Goal: Task Accomplishment & Management: Use online tool/utility

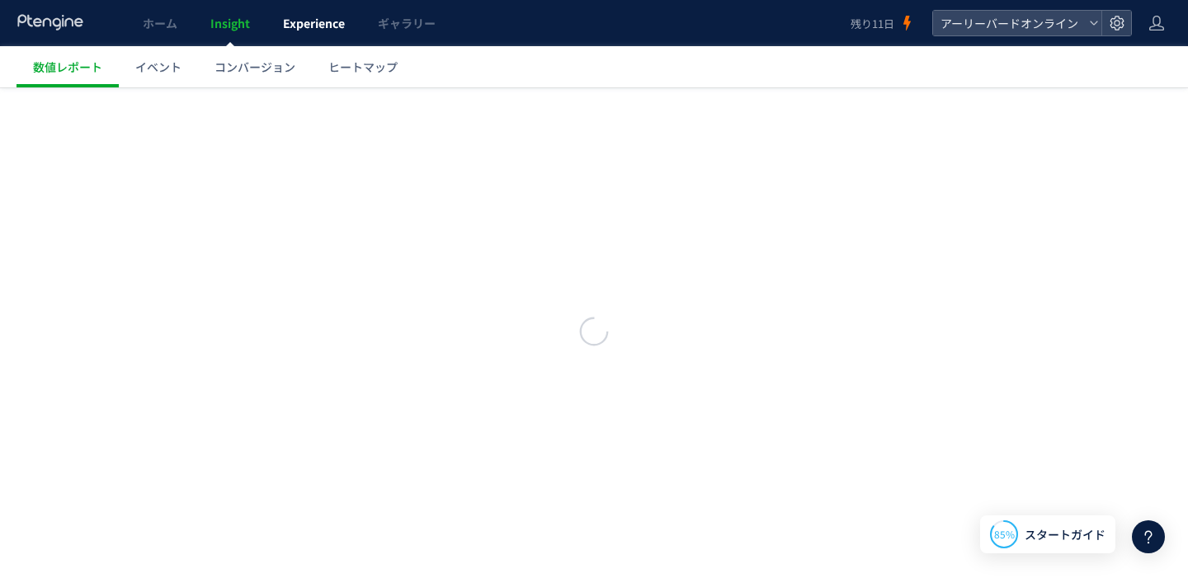
click at [333, 26] on span "Experience" at bounding box center [314, 23] width 62 height 17
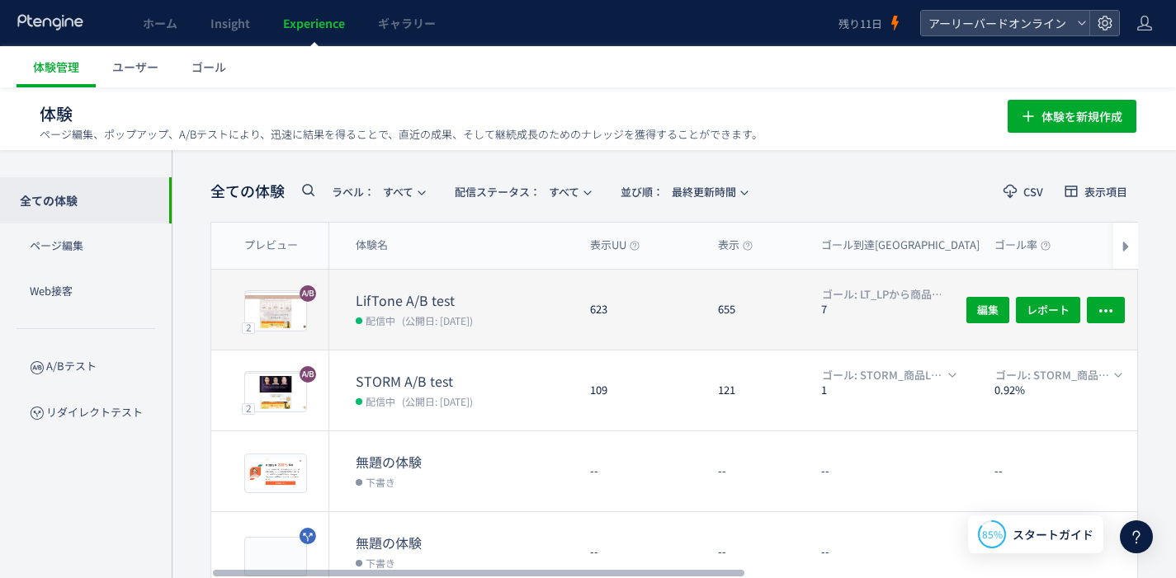
click at [431, 300] on dt "LifTone A/B test" at bounding box center [466, 300] width 221 height 19
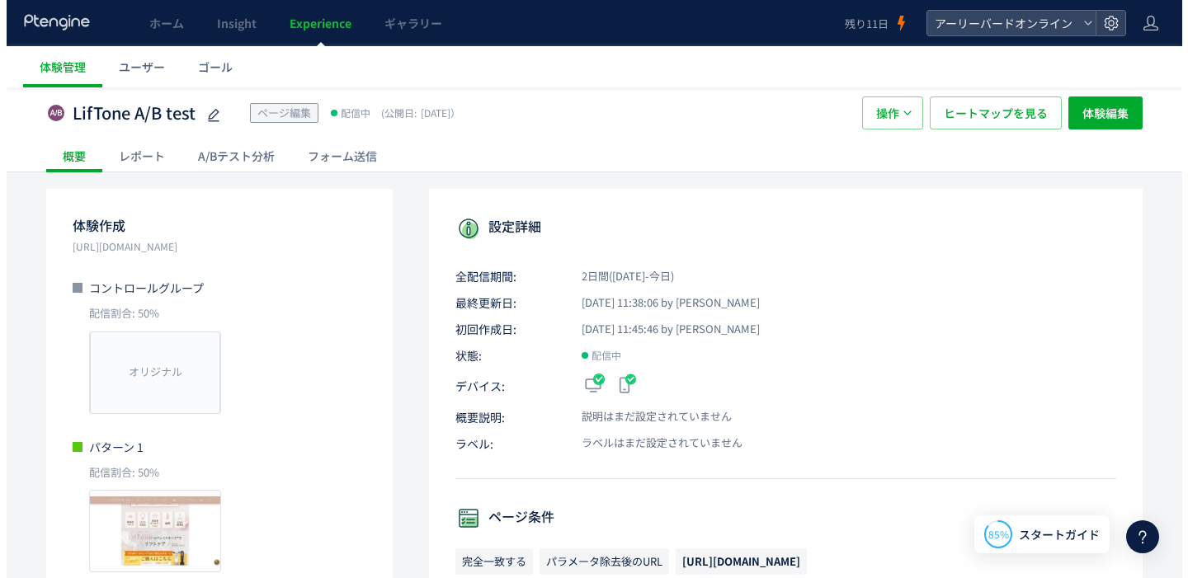
scroll to position [25, 0]
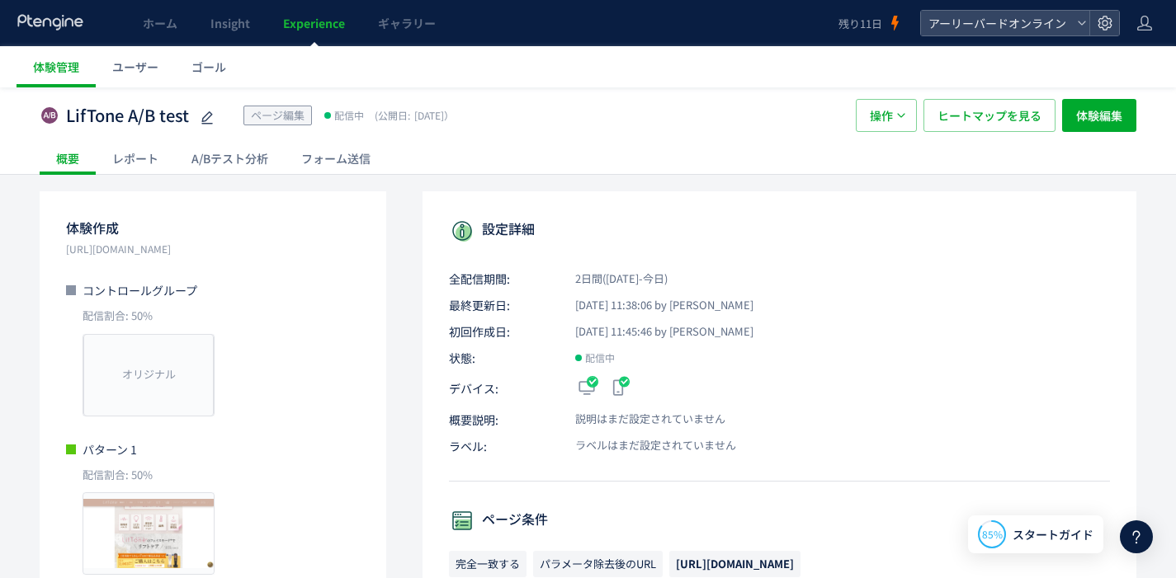
click at [243, 163] on div "A/Bテスト分析" at bounding box center [230, 158] width 110 height 33
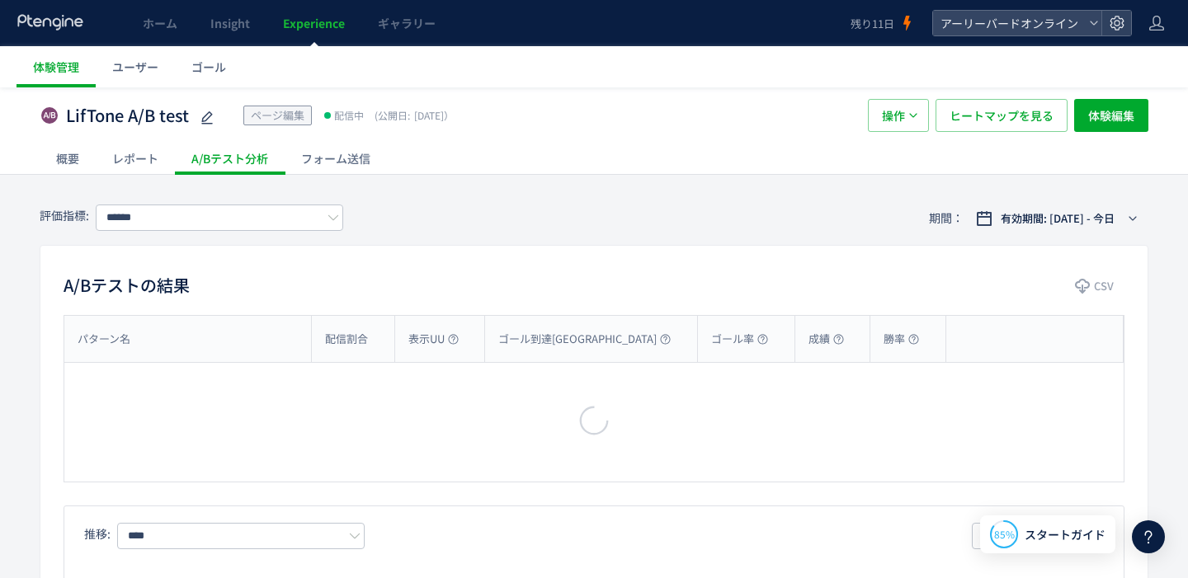
type input "**********"
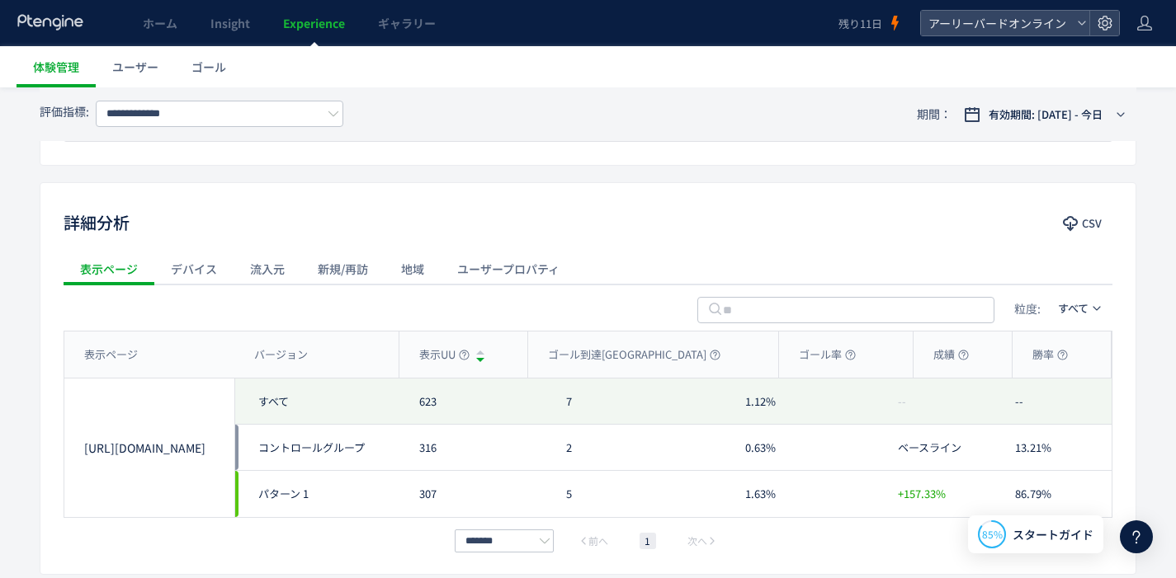
scroll to position [734, 0]
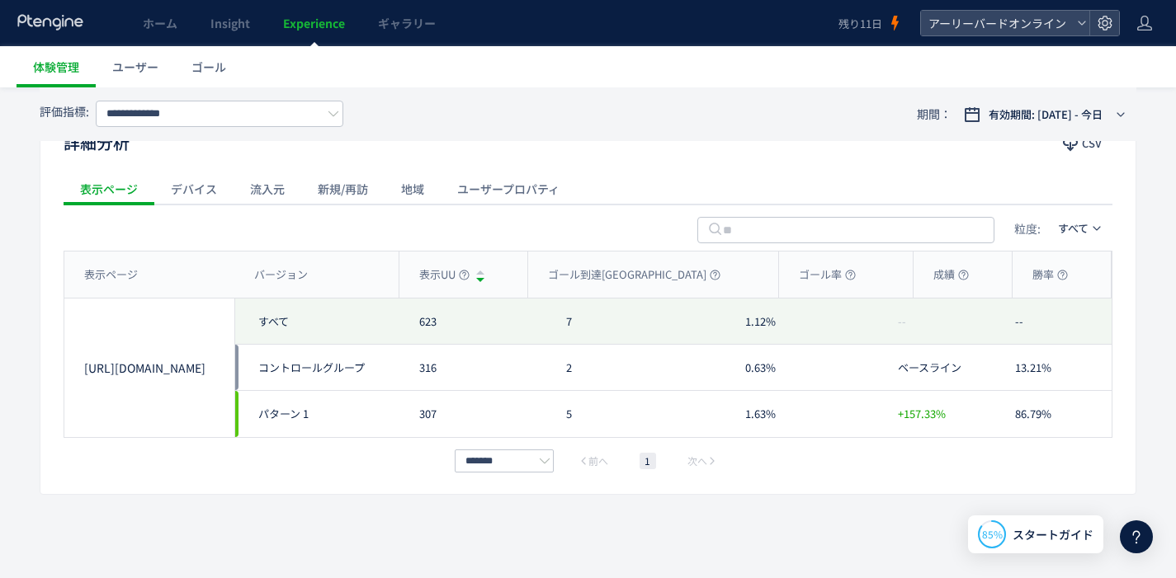
click at [290, 198] on div "流入元" at bounding box center [268, 188] width 68 height 33
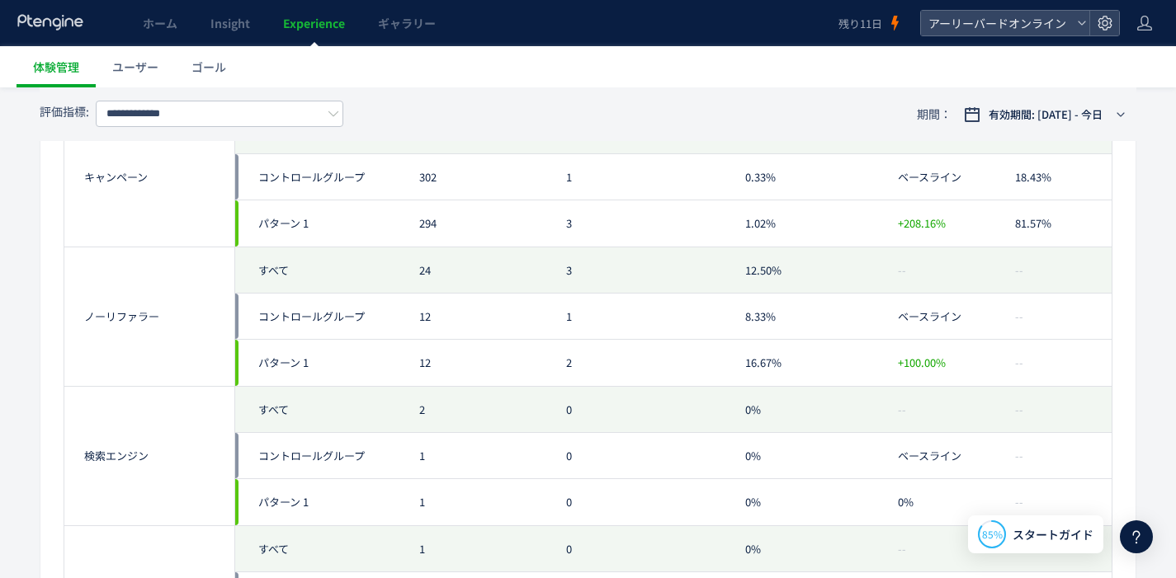
scroll to position [760, 0]
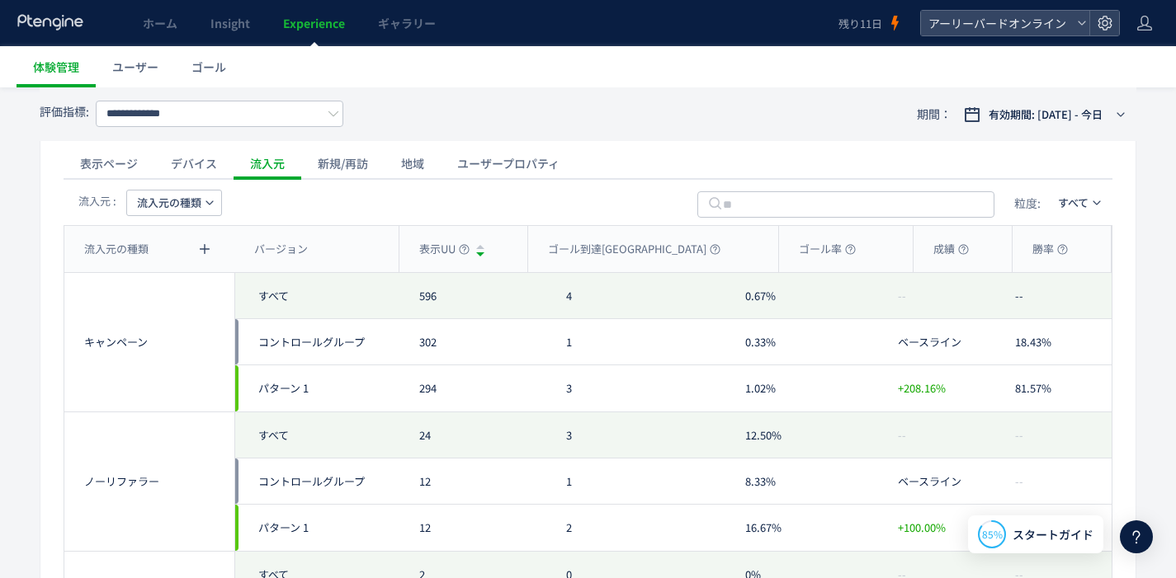
click at [363, 169] on div "新規/再訪" at bounding box center [342, 163] width 83 height 33
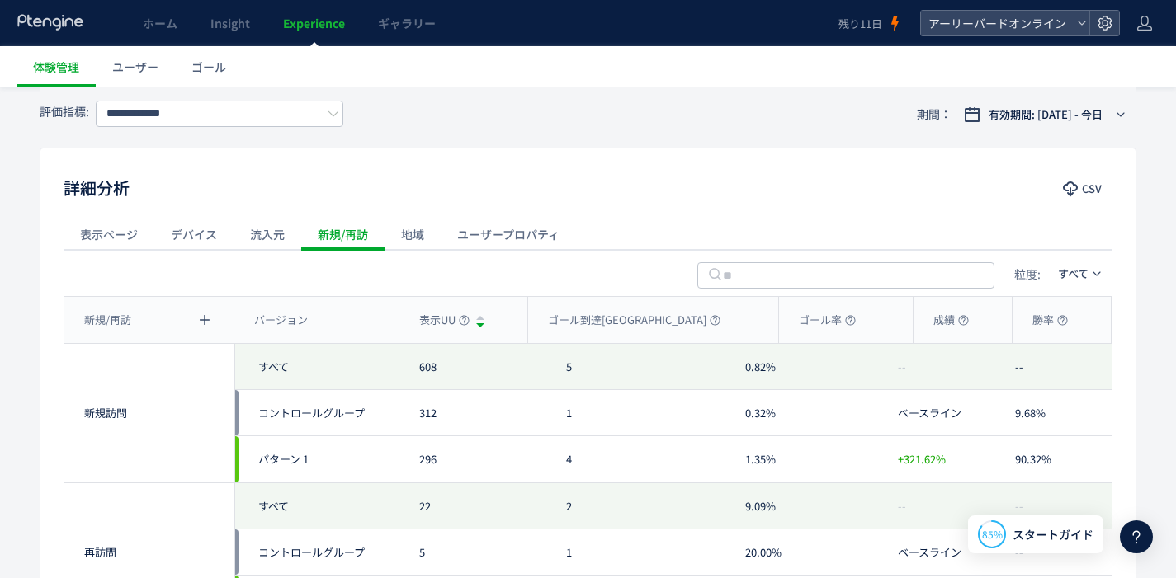
scroll to position [625, 0]
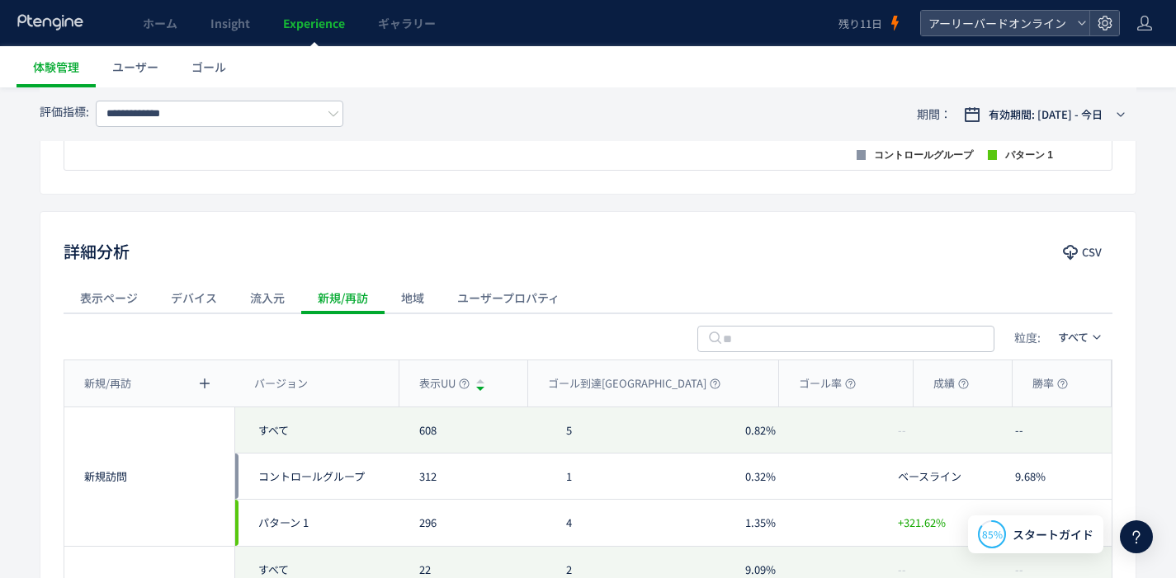
click at [427, 296] on div "地域" at bounding box center [413, 297] width 56 height 33
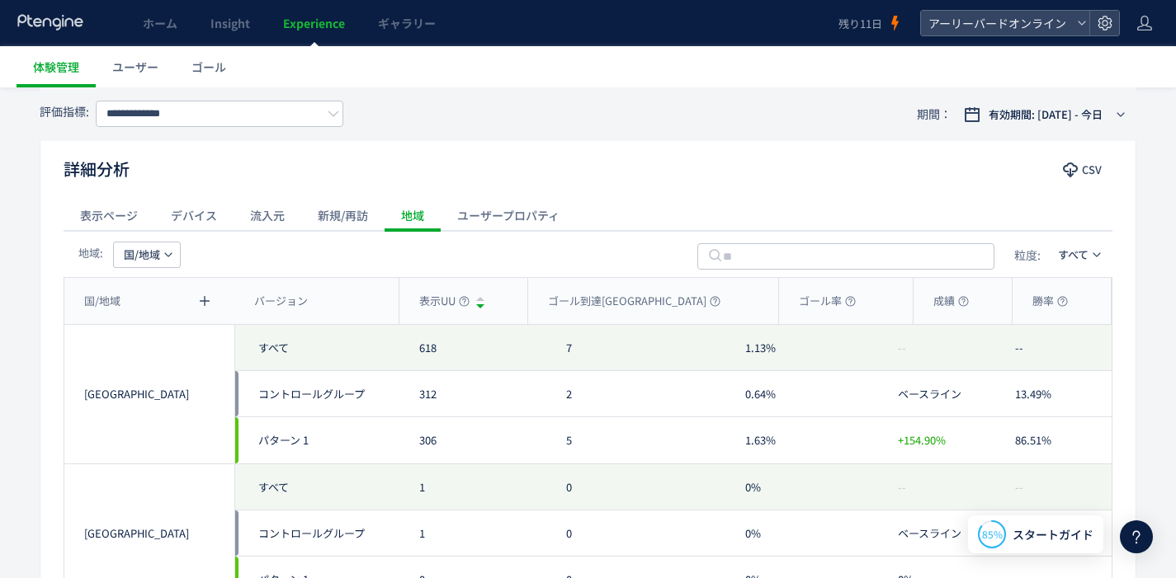
scroll to position [580, 0]
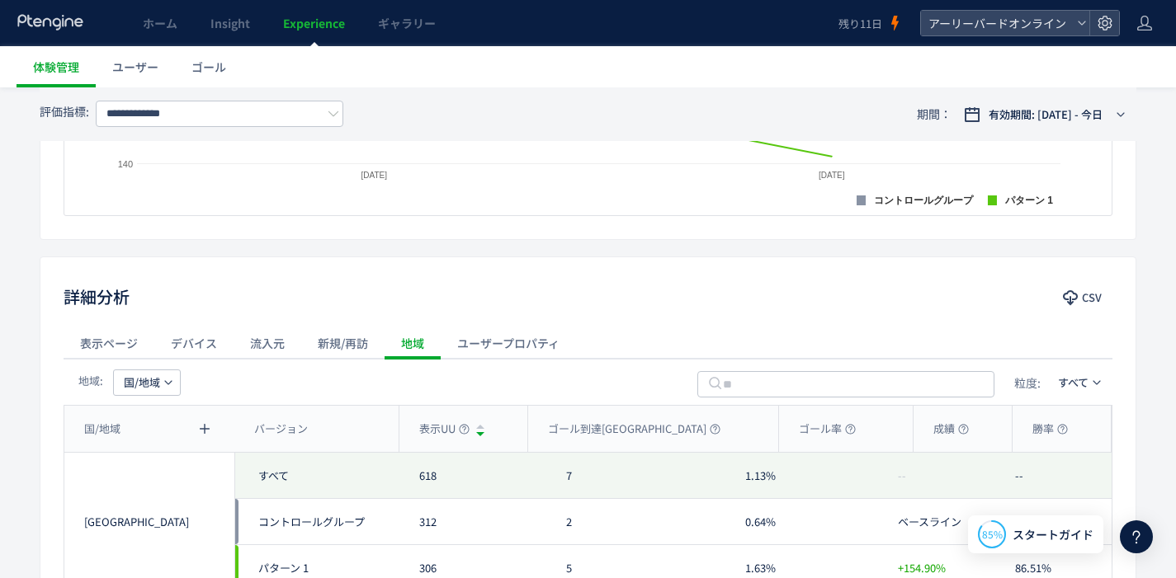
click at [498, 336] on div "ユーザープロパティ" at bounding box center [508, 343] width 135 height 33
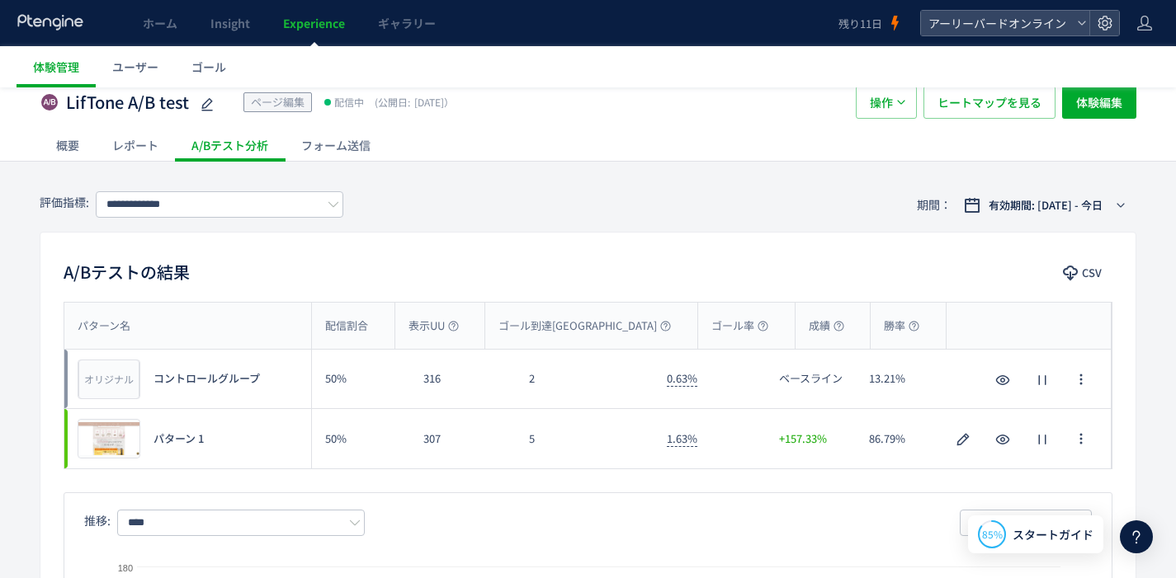
scroll to position [0, 0]
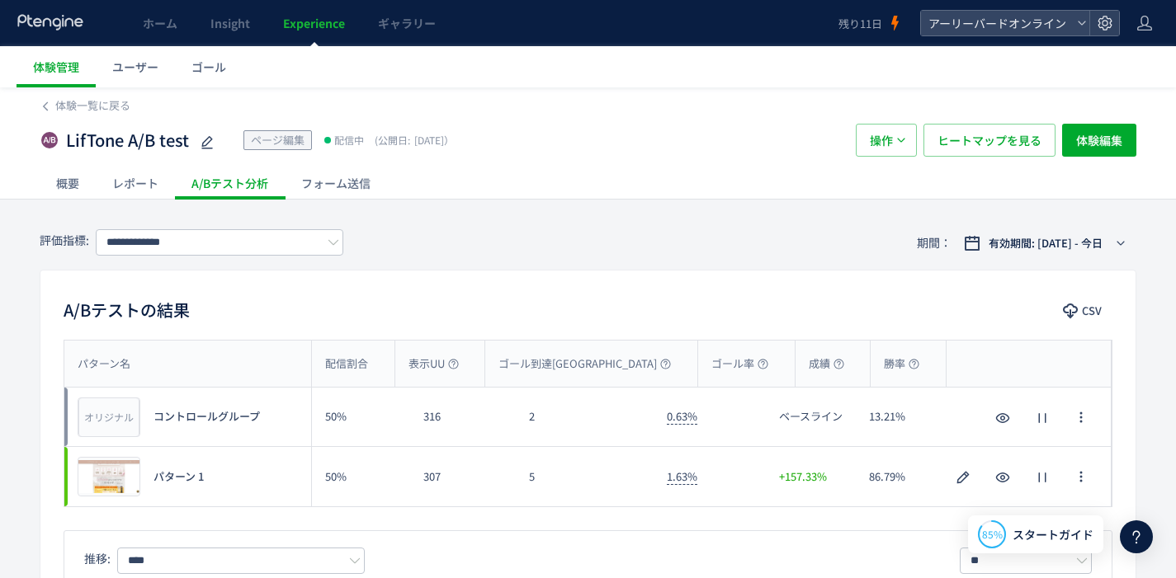
click at [329, 181] on div "フォーム送信" at bounding box center [336, 183] width 102 height 33
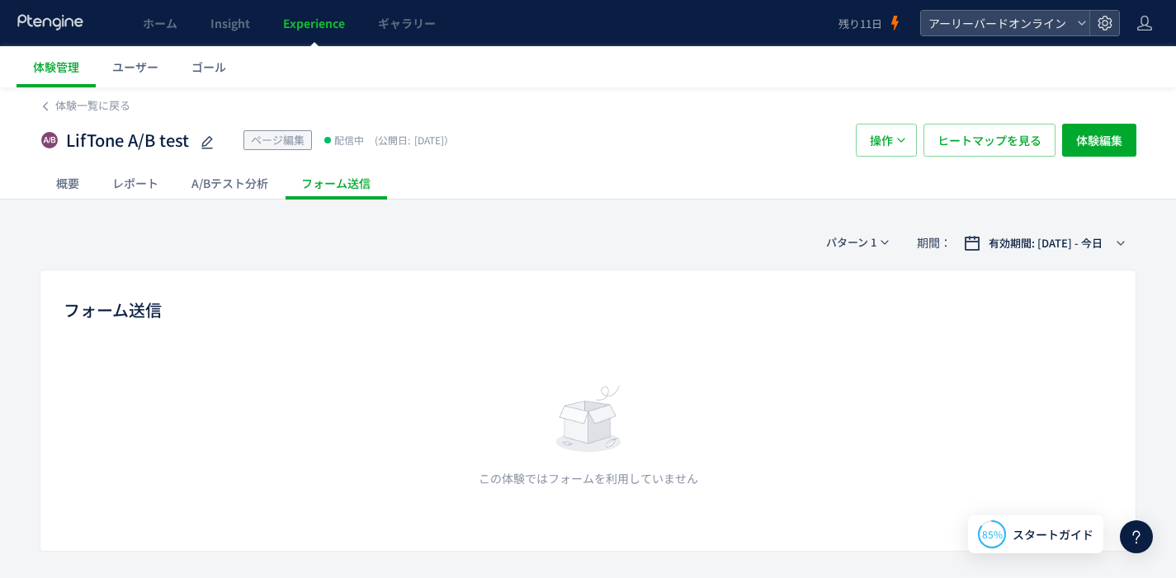
click at [81, 185] on div "概要" at bounding box center [68, 183] width 56 height 33
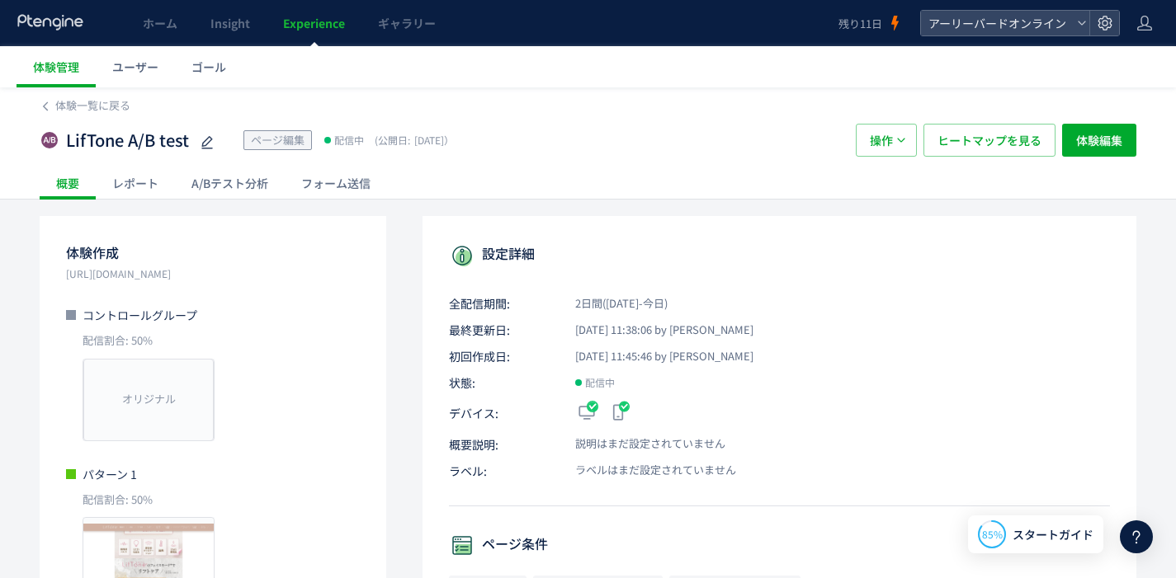
click at [192, 197] on div "A/Bテスト分析" at bounding box center [230, 183] width 110 height 33
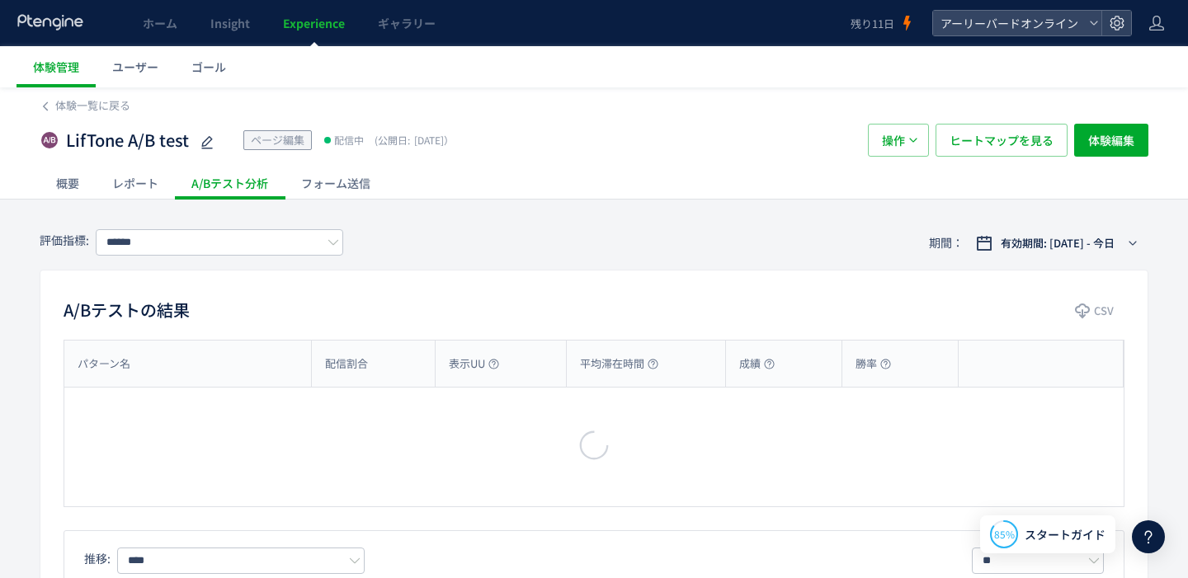
type input "**********"
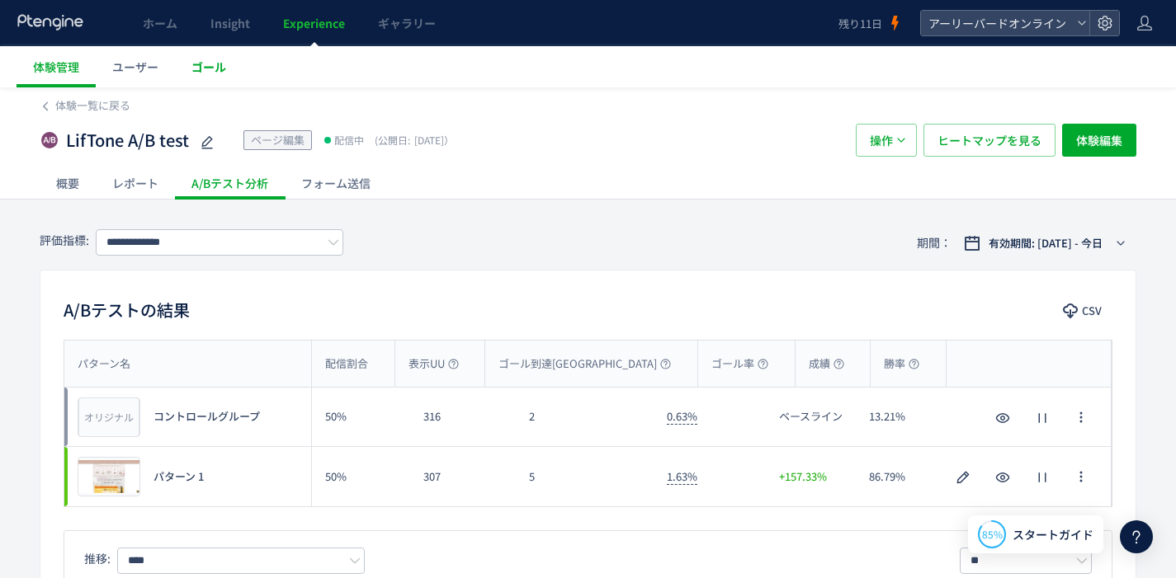
click at [208, 76] on link "ゴール" at bounding box center [209, 66] width 68 height 41
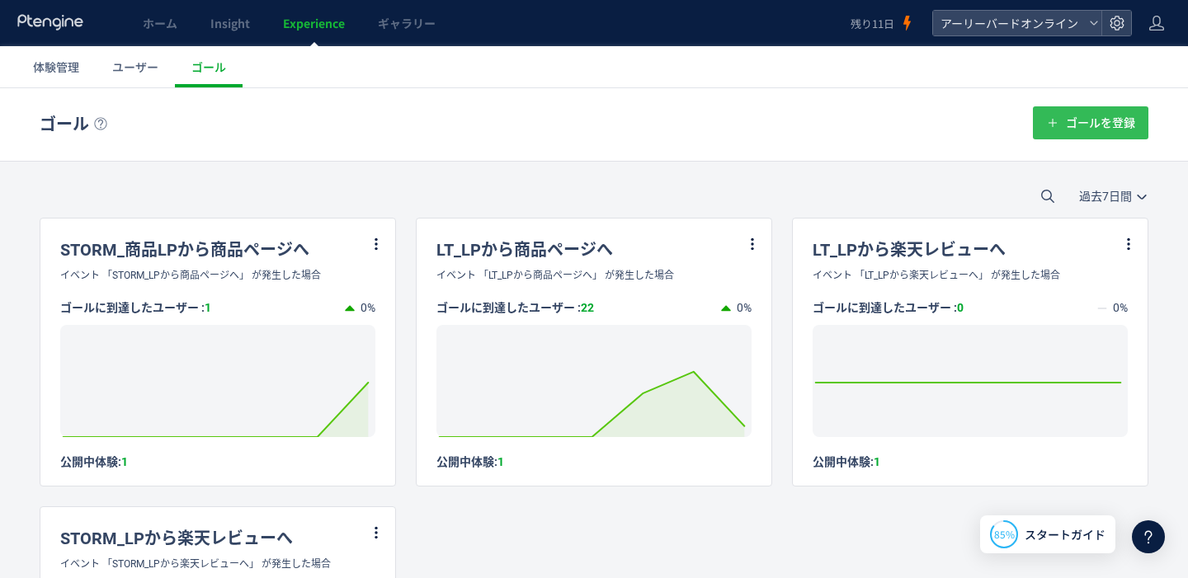
click at [1066, 122] on span "ゴールを登録" at bounding box center [1100, 122] width 69 height 33
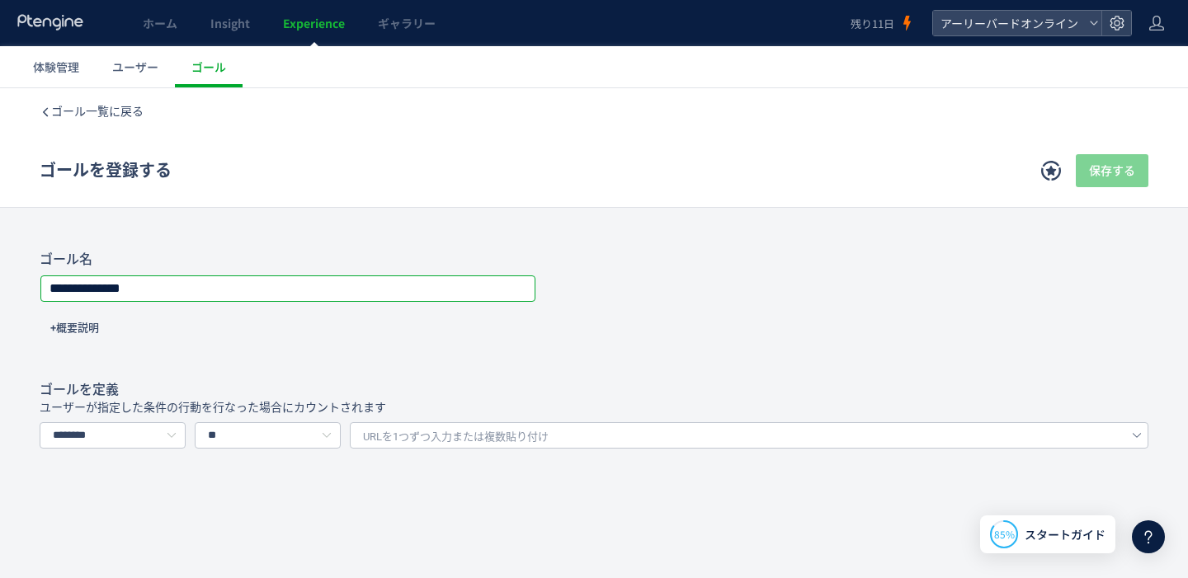
click at [405, 300] on input "**********" at bounding box center [287, 288] width 493 height 23
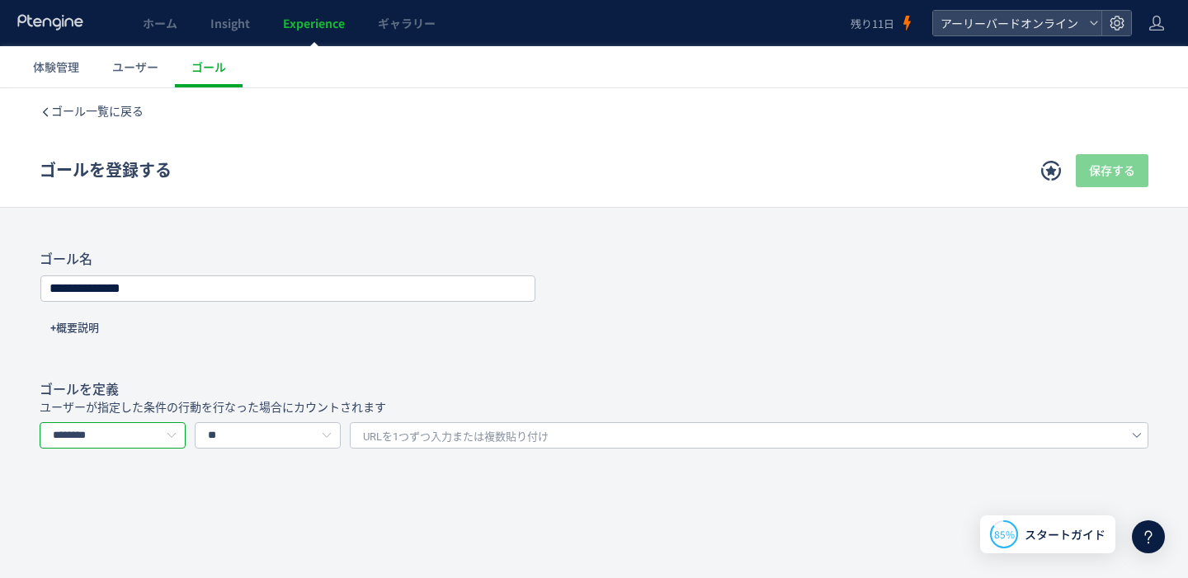
click at [158, 437] on input "********" at bounding box center [113, 435] width 146 height 26
click at [137, 507] on span "イベントを選択する" at bounding box center [109, 506] width 104 height 13
type input "*********"
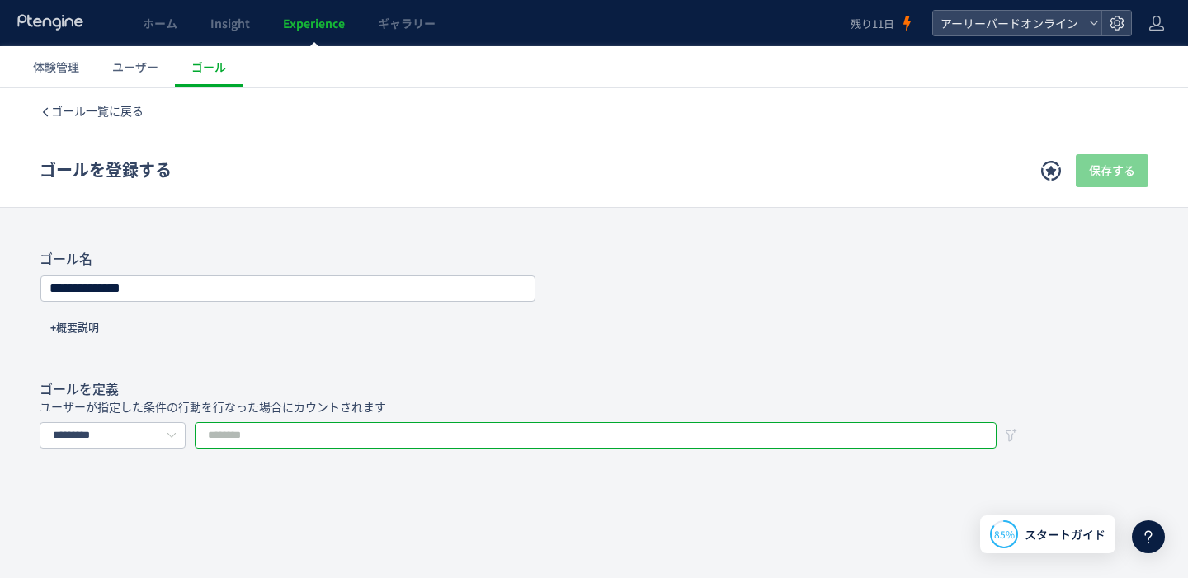
click at [300, 437] on input "text" at bounding box center [596, 435] width 802 height 26
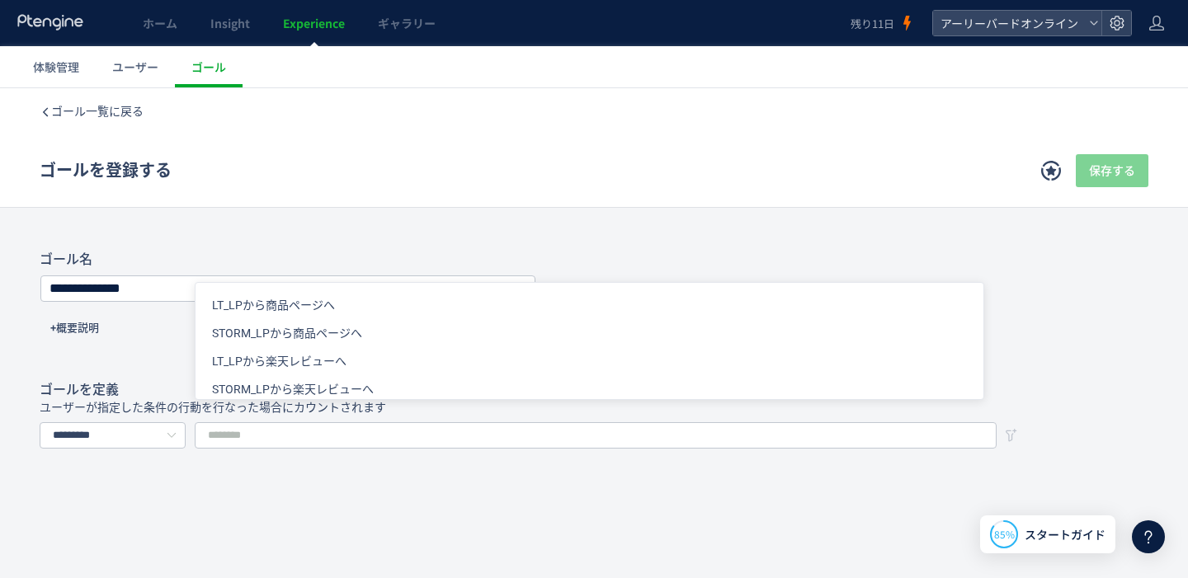
click at [526, 182] on div "ゴールを登録する 保存する" at bounding box center [594, 171] width 1109 height 73
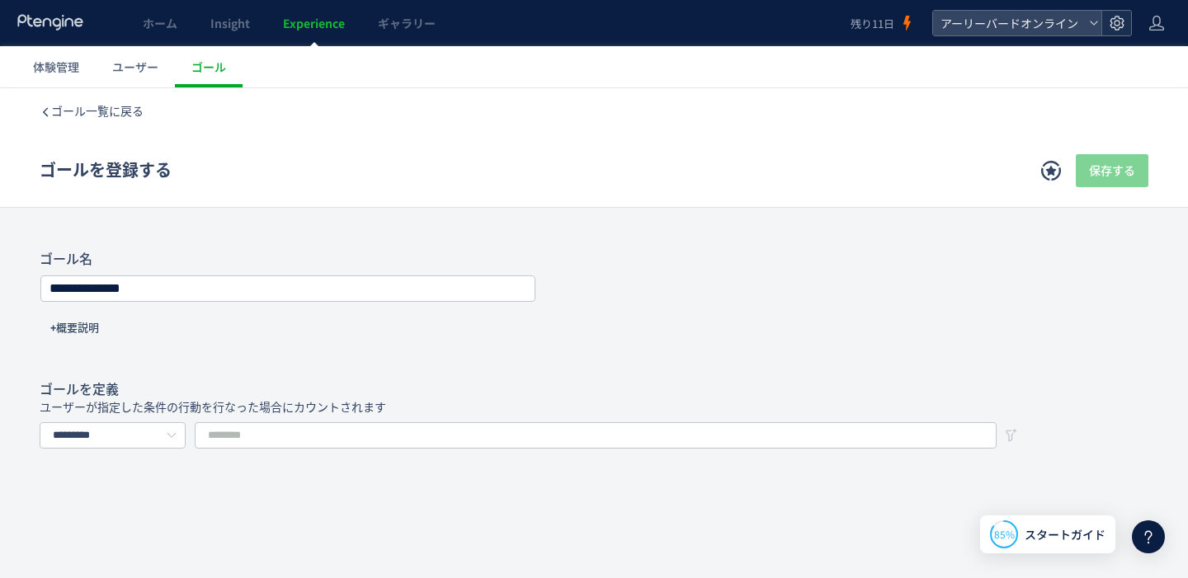
click at [1112, 24] on icon at bounding box center [1117, 23] width 17 height 17
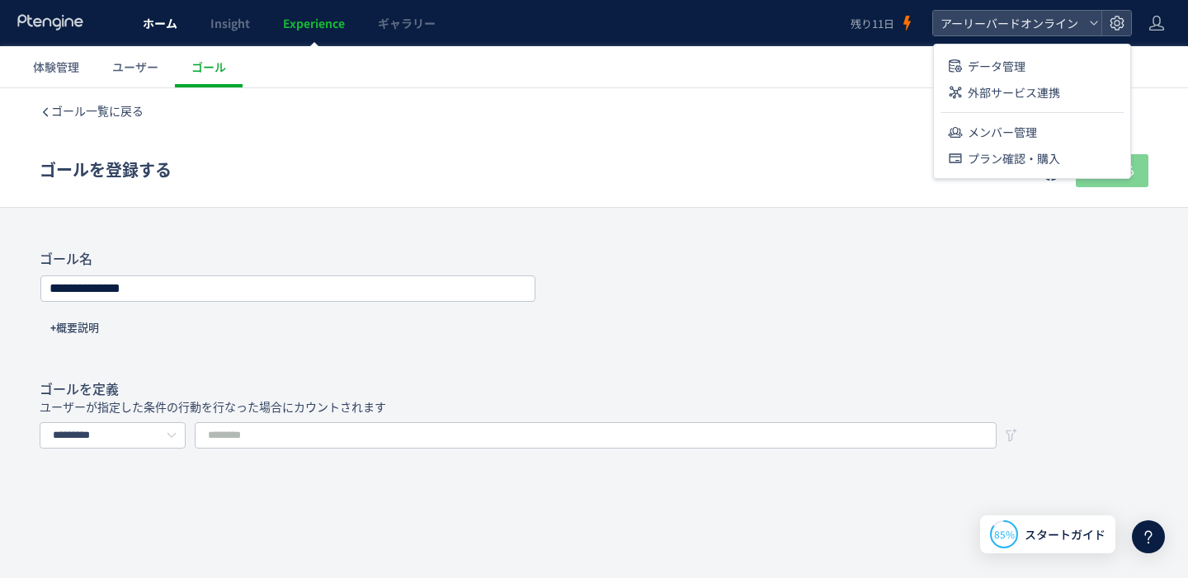
click at [151, 26] on span "ホーム" at bounding box center [160, 23] width 35 height 17
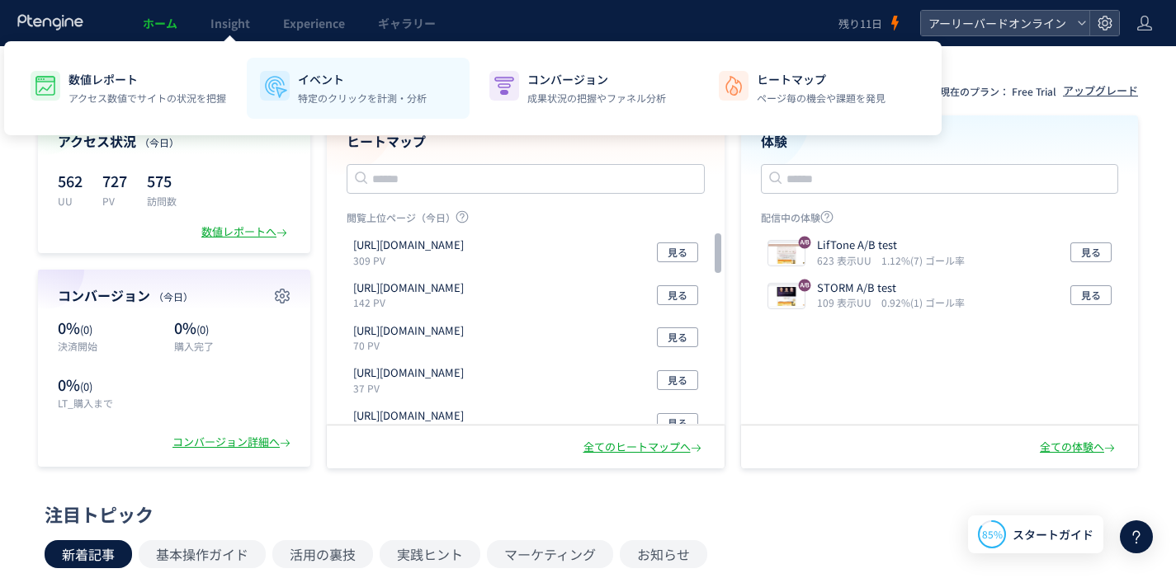
click at [328, 77] on p "イベント" at bounding box center [362, 79] width 129 height 17
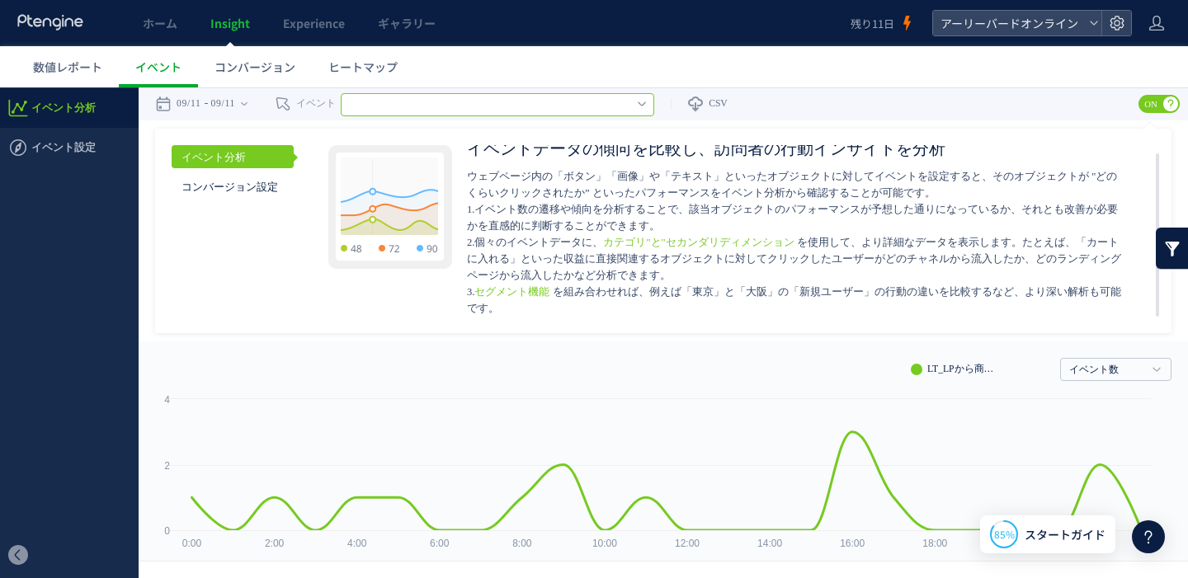
click at [581, 106] on input "text" at bounding box center [498, 104] width 314 height 23
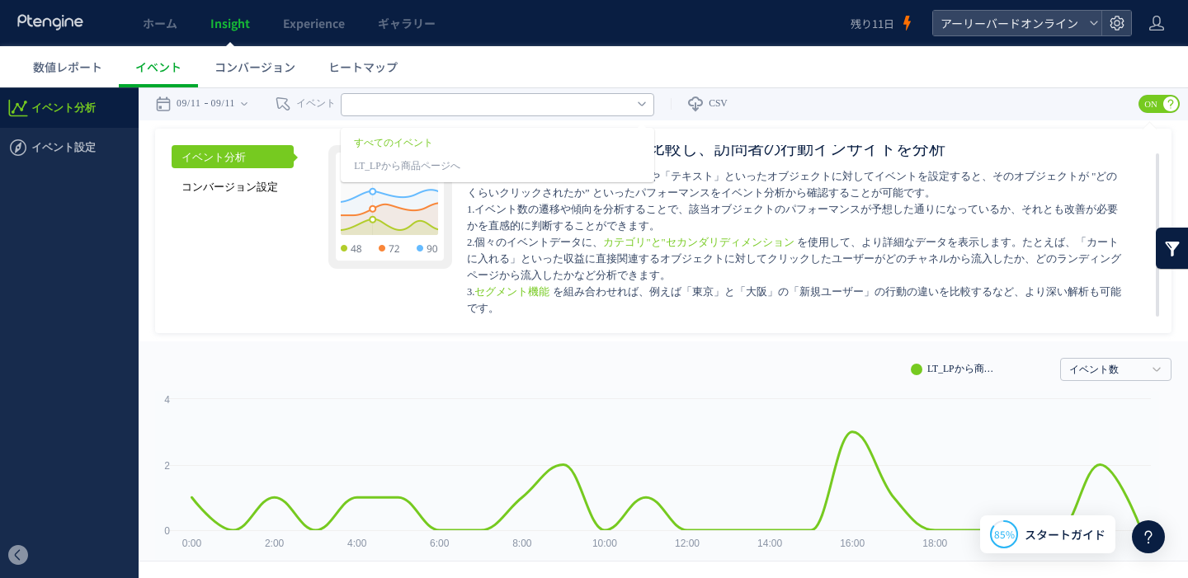
click at [267, 190] on link "コンバージョン設定" at bounding box center [233, 186] width 122 height 23
type input "********"
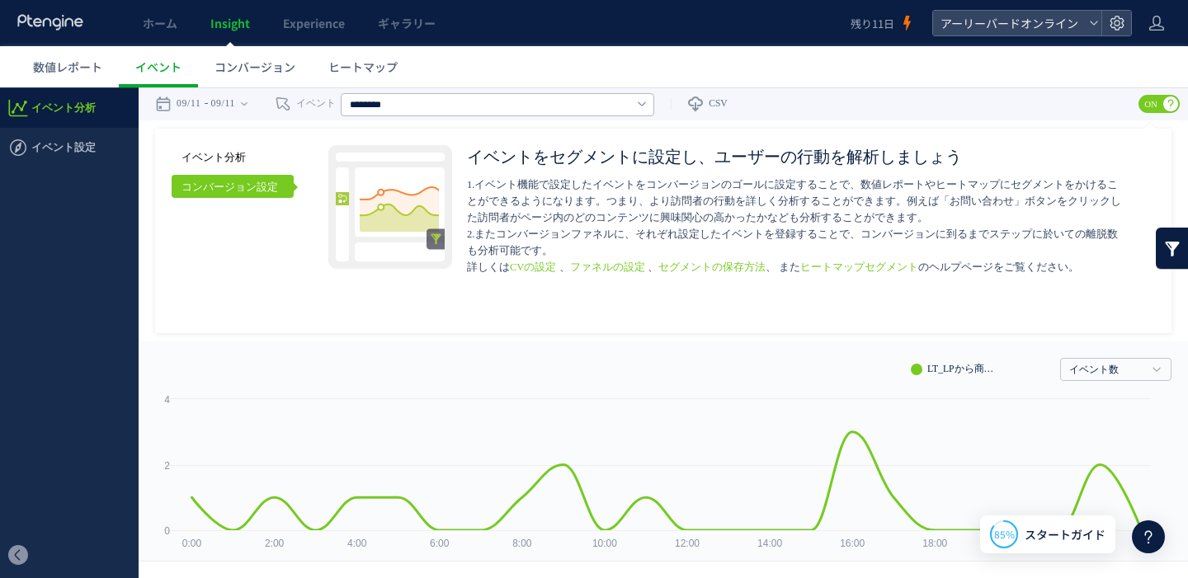
click at [252, 156] on link "イベント分析" at bounding box center [233, 156] width 122 height 23
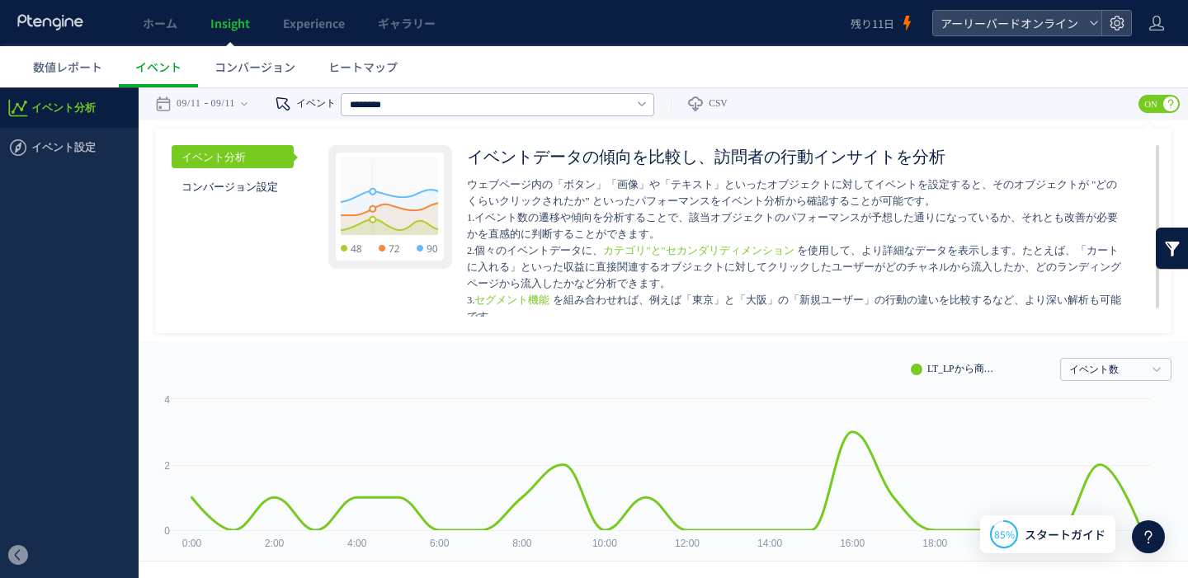
click at [323, 99] on link "イベント" at bounding box center [297, 103] width 78 height 33
click at [68, 139] on span "イベント設定" at bounding box center [63, 148] width 64 height 40
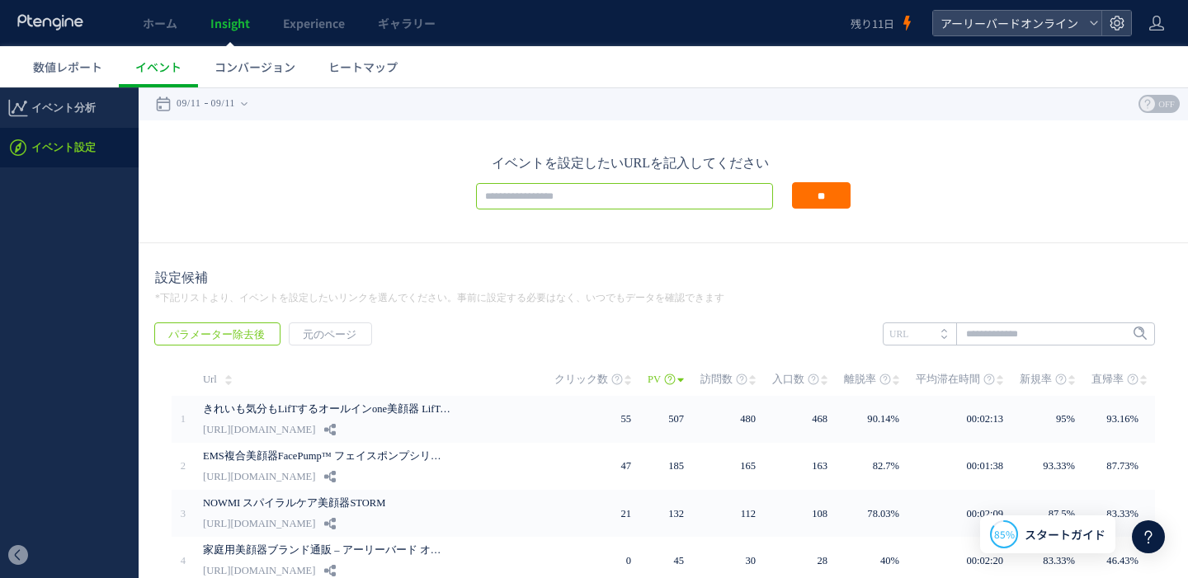
click at [572, 186] on input "text" at bounding box center [624, 196] width 297 height 26
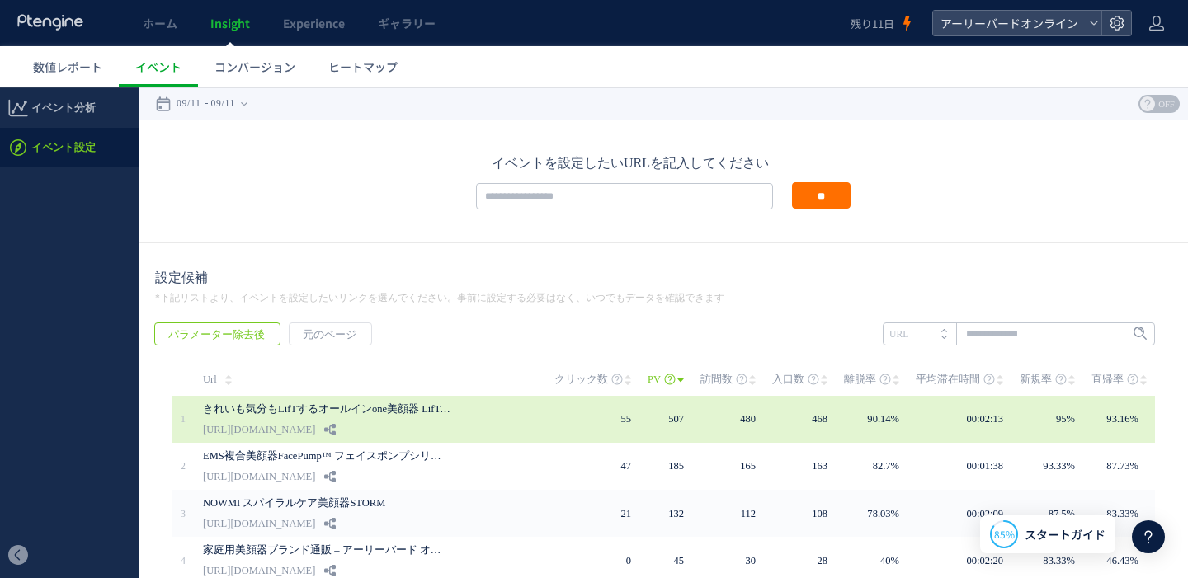
click at [315, 431] on link "[URL][DOMAIN_NAME]" at bounding box center [259, 430] width 112 height 20
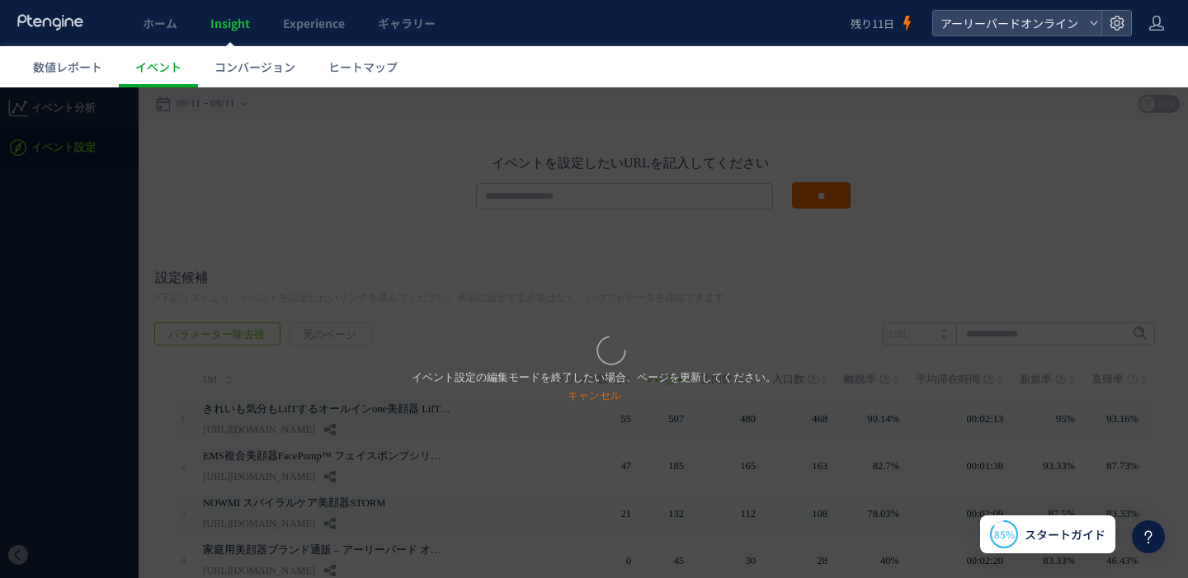
click at [608, 394] on link "キャンセル" at bounding box center [595, 395] width 54 height 12
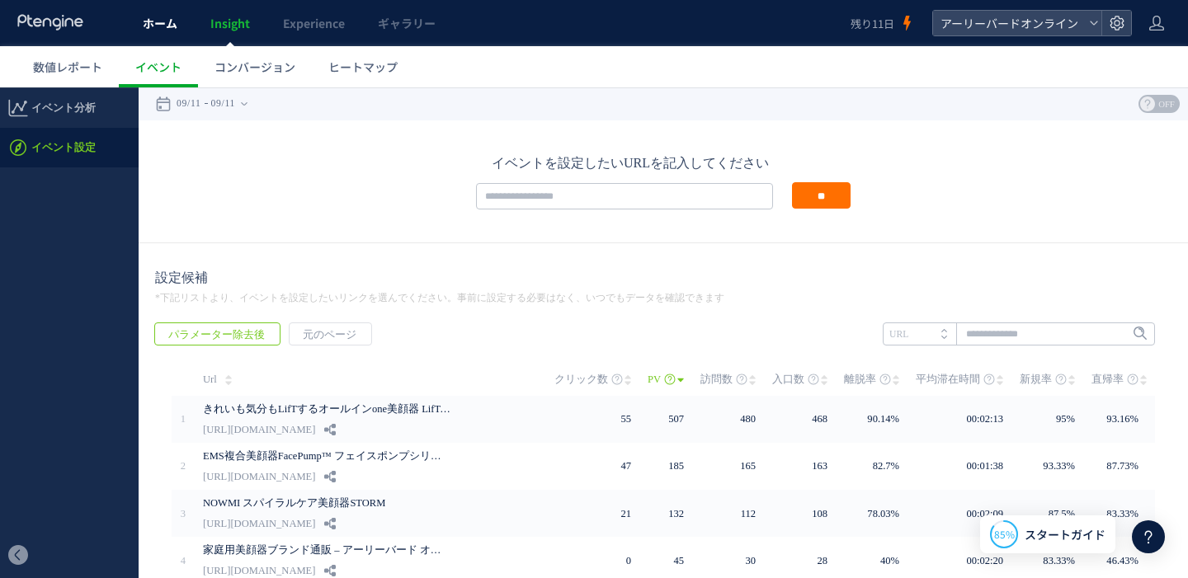
click at [177, 30] on link "ホーム" at bounding box center [160, 23] width 68 height 46
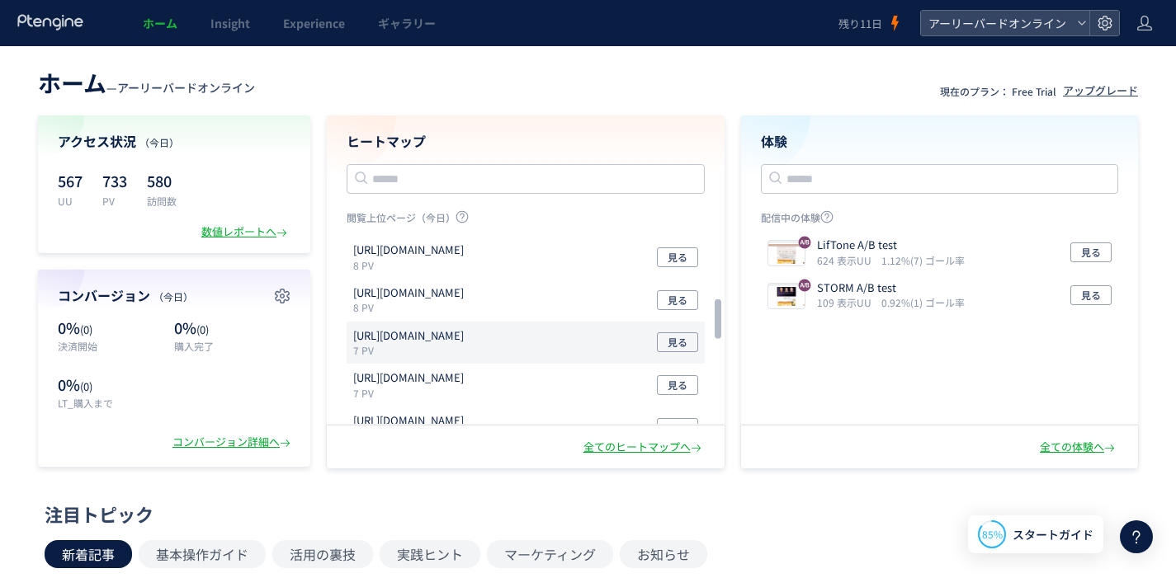
scroll to position [215, 0]
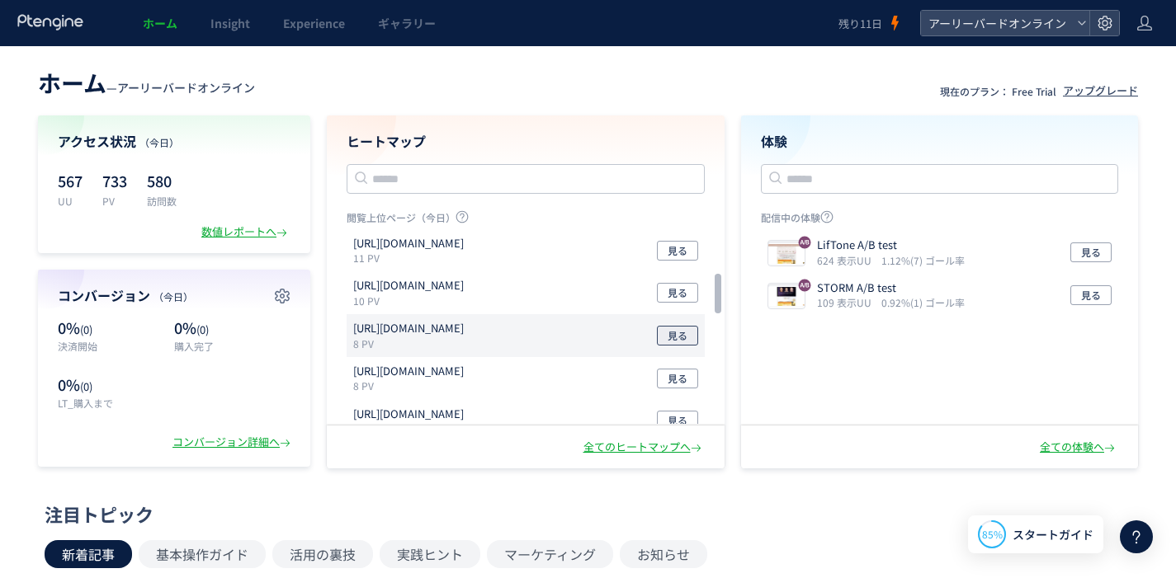
click at [680, 343] on span "見る" at bounding box center [678, 336] width 20 height 20
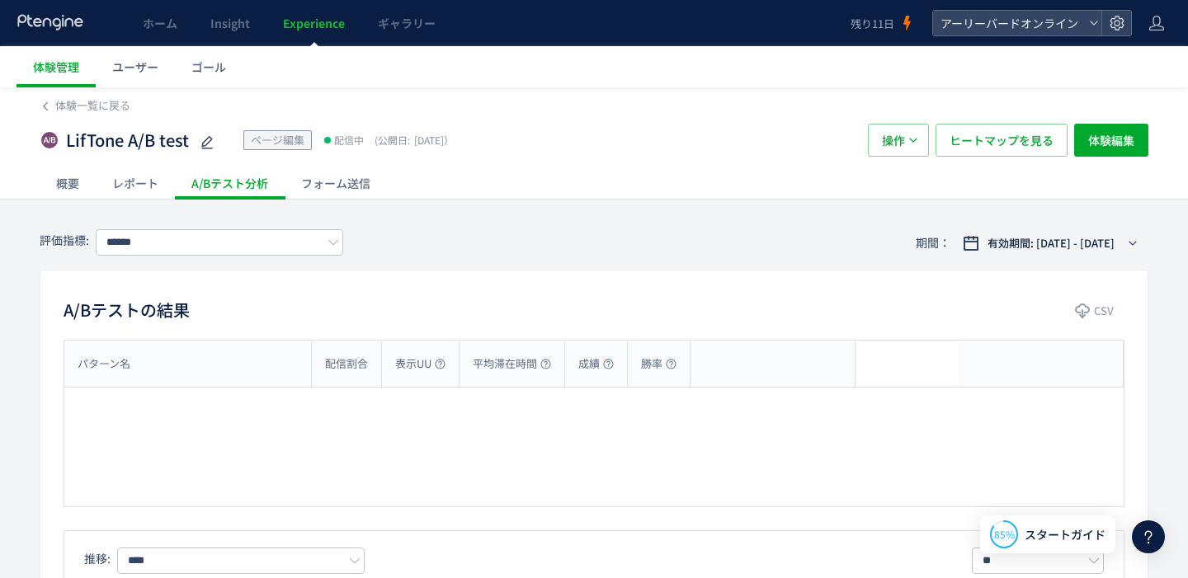
type input "**********"
